Goal: Task Accomplishment & Management: Manage account settings

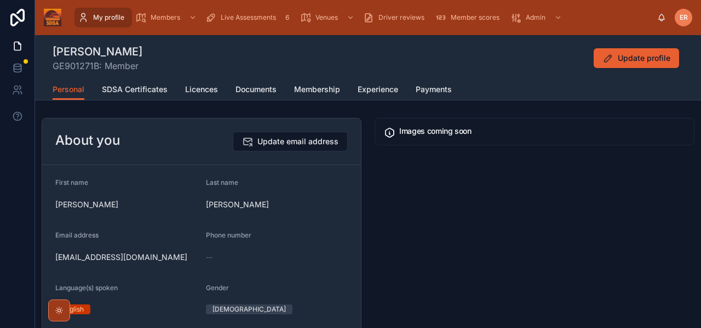
click at [233, 19] on span "Live Assessments" at bounding box center [248, 17] width 55 height 9
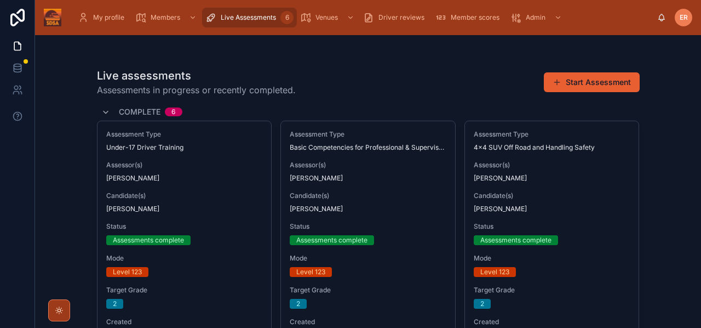
click at [464, 17] on span "Member scores" at bounding box center [475, 17] width 49 height 9
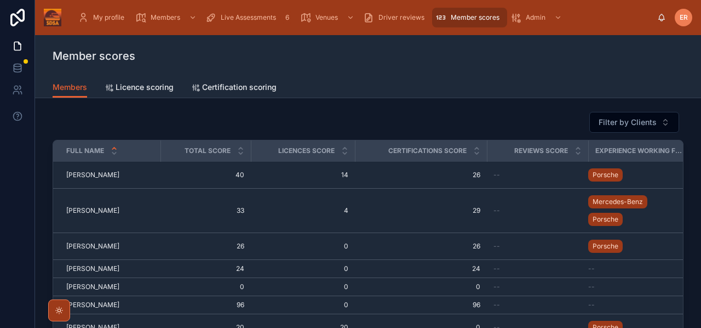
click at [232, 20] on span "Live Assessments" at bounding box center [248, 17] width 55 height 9
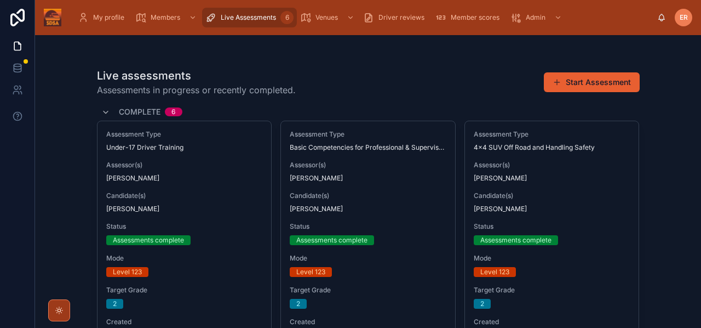
click at [444, 79] on div "Live assessments Assessments in progress or recently completed. Start Assessment" at bounding box center [368, 82] width 543 height 28
click at [488, 89] on div "Live assessments Assessments in progress or recently completed. Start Assessment" at bounding box center [368, 82] width 543 height 28
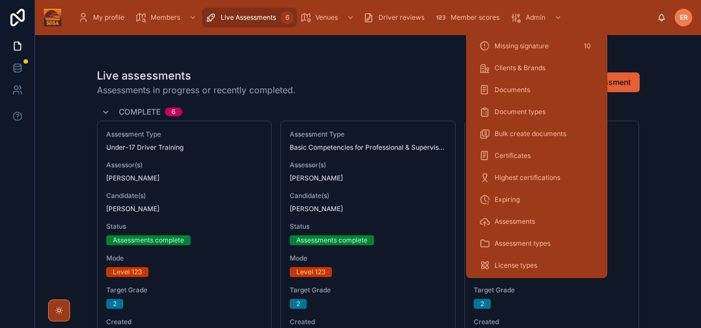
scroll to position [101, 0]
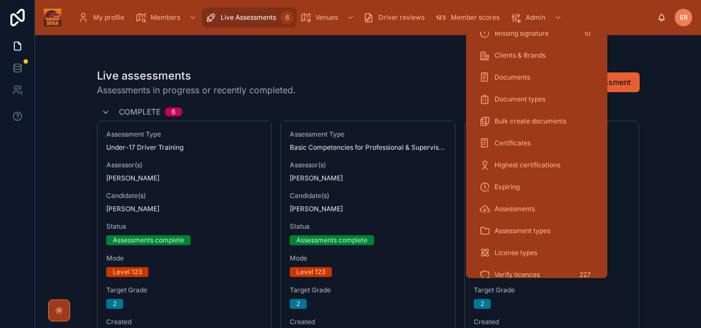
click at [504, 186] on span "Expiring" at bounding box center [507, 186] width 25 height 9
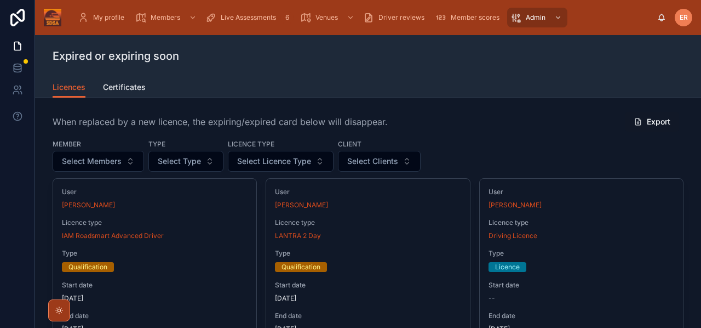
click at [360, 160] on span "Select Clients" at bounding box center [372, 161] width 51 height 11
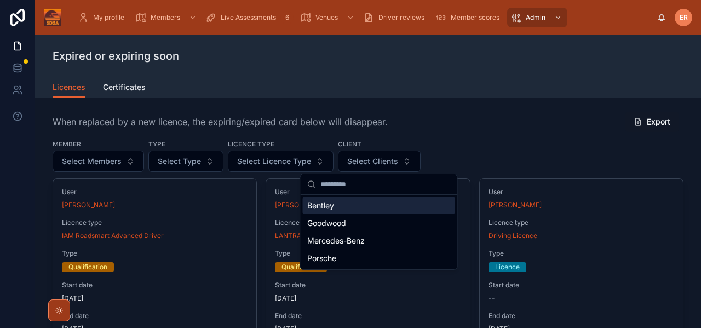
click at [128, 94] on link "Certificates" at bounding box center [124, 88] width 43 height 22
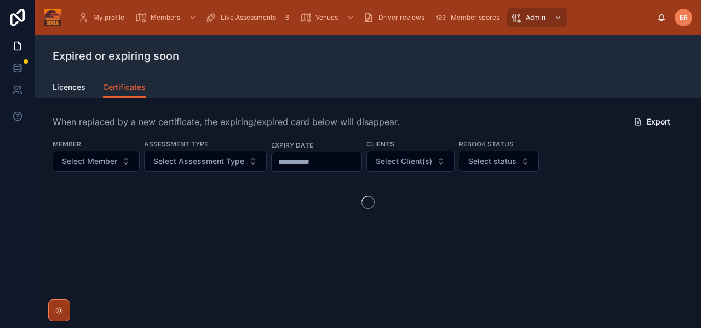
click at [411, 161] on span "Select Client(s)" at bounding box center [404, 161] width 56 height 11
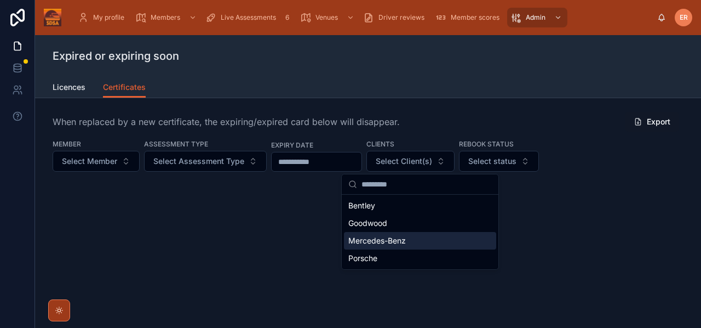
click at [396, 239] on span "Mercedes-Benz" at bounding box center [377, 240] width 58 height 11
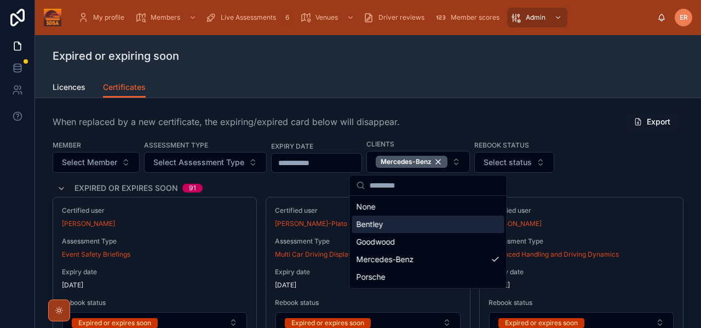
click at [657, 169] on div "Member Select Member Assessment Type Select Assessment Type Expiry date Clients…" at bounding box center [368, 156] width 631 height 34
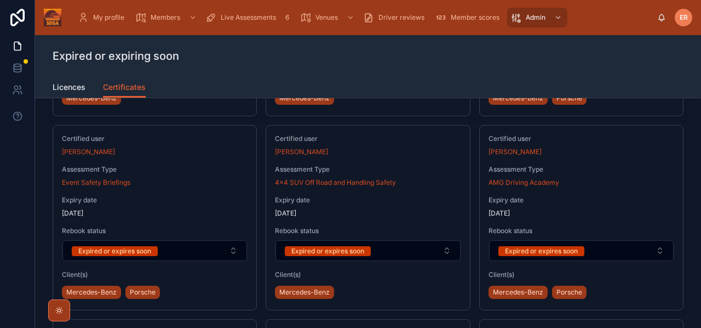
scroll to position [1430, 0]
click at [447, 248] on button "Expired or expires soon" at bounding box center [368, 249] width 185 height 21
